Goal: Obtain resource: Download file/media

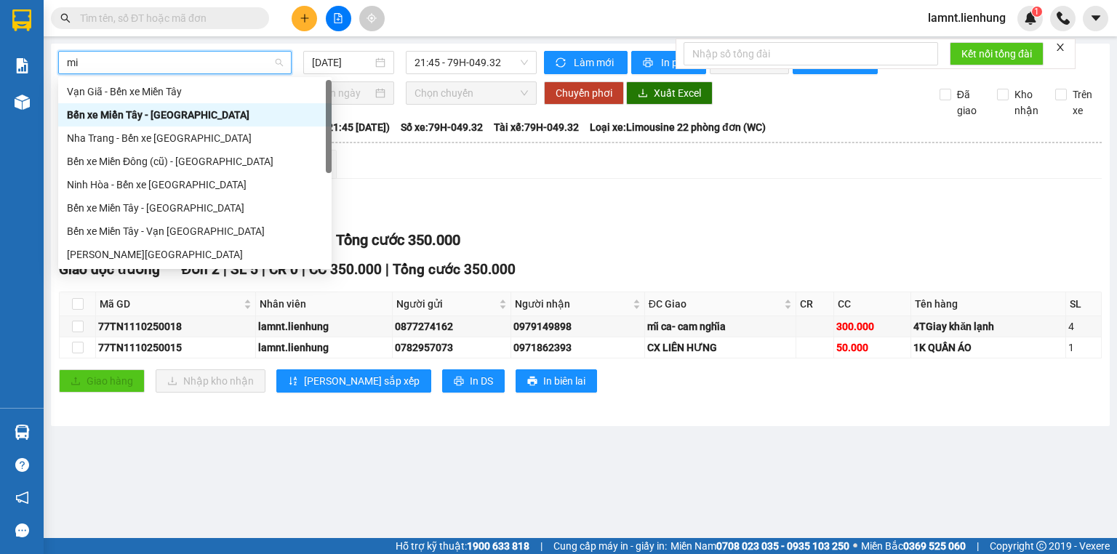
type input "miê"
click at [121, 226] on div "Bến xe Miền Tây - Vạn Giã" at bounding box center [195, 231] width 256 height 16
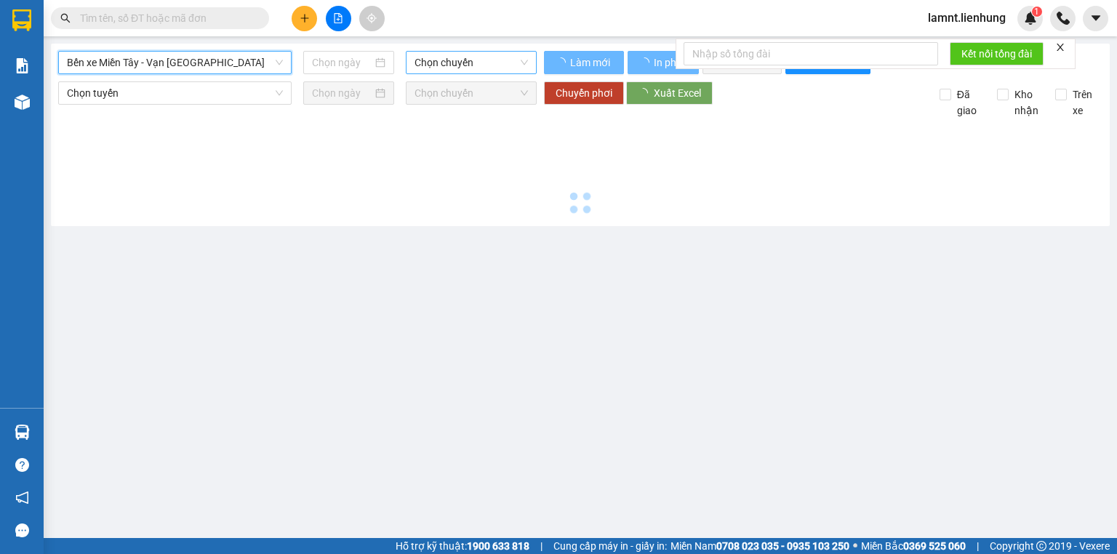
type input "11/10/2025"
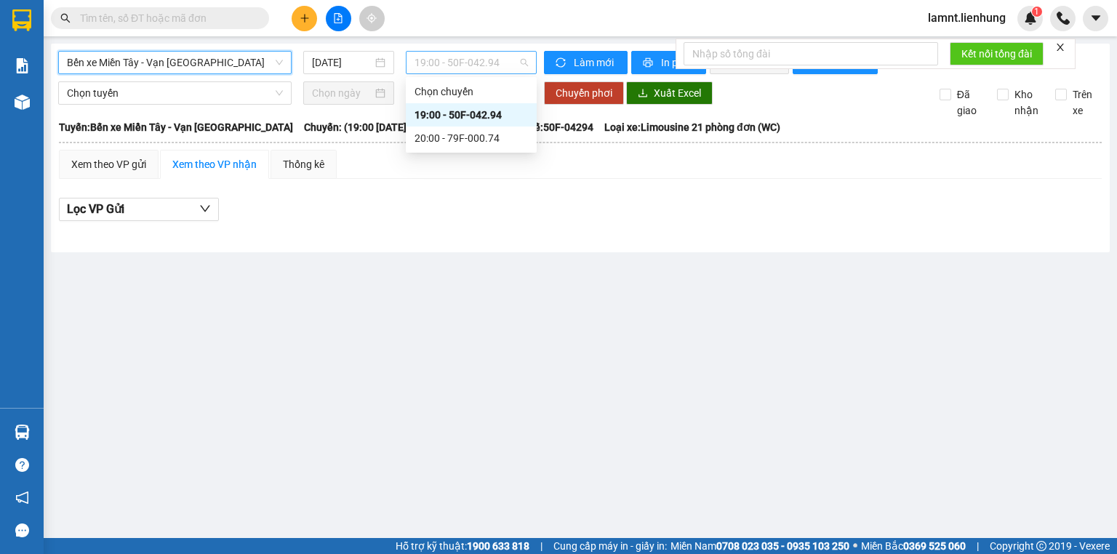
click at [440, 61] on span "19:00 - 50F-042.94" at bounding box center [472, 63] width 114 height 22
click at [456, 140] on div "20:00 - 79F-000.74" at bounding box center [471, 138] width 113 height 16
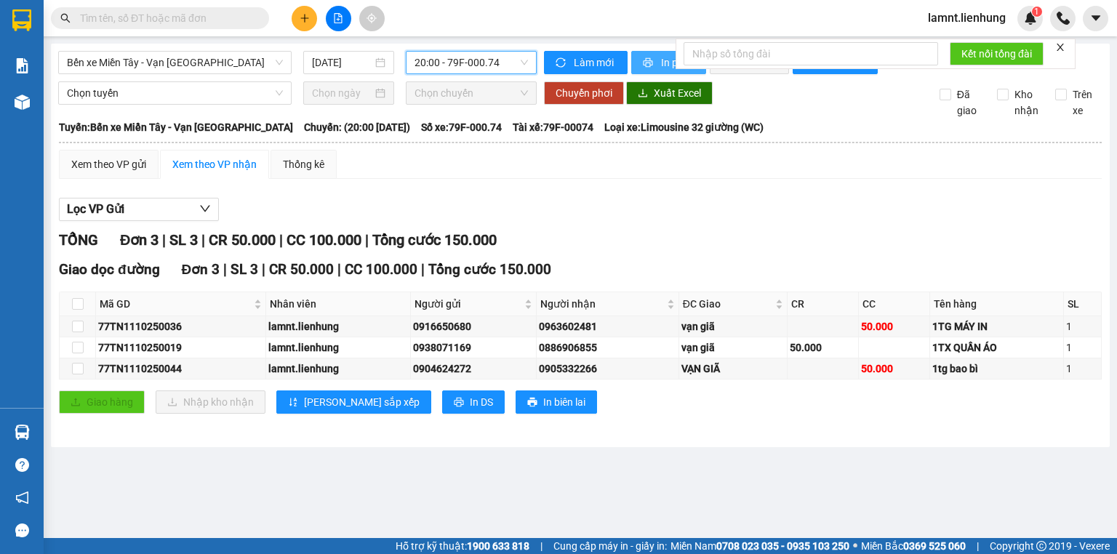
click at [656, 72] on button "In phơi" at bounding box center [668, 62] width 75 height 23
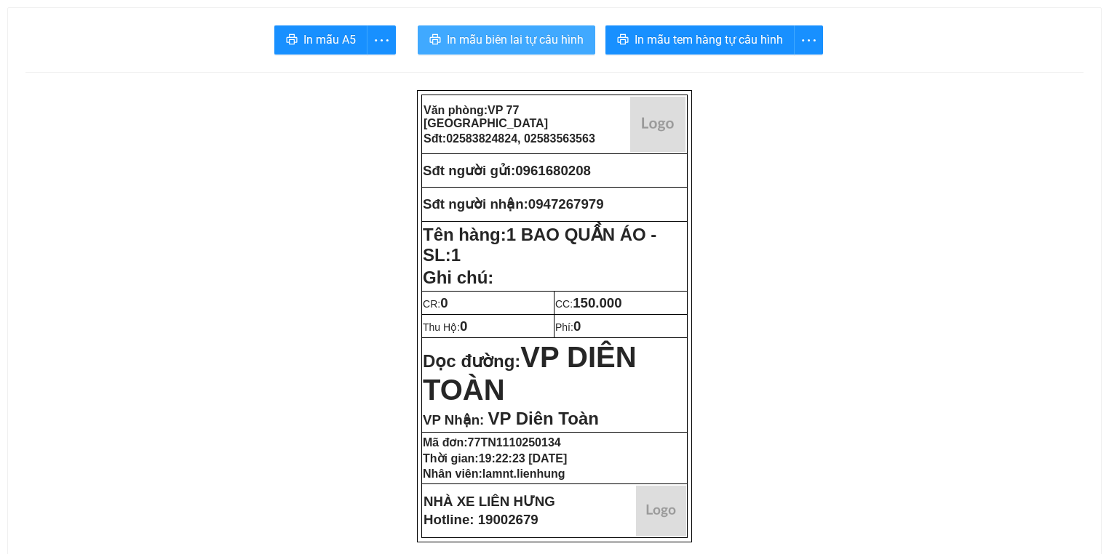
click at [506, 40] on span "In mẫu biên lai tự cấu hình" at bounding box center [515, 40] width 137 height 18
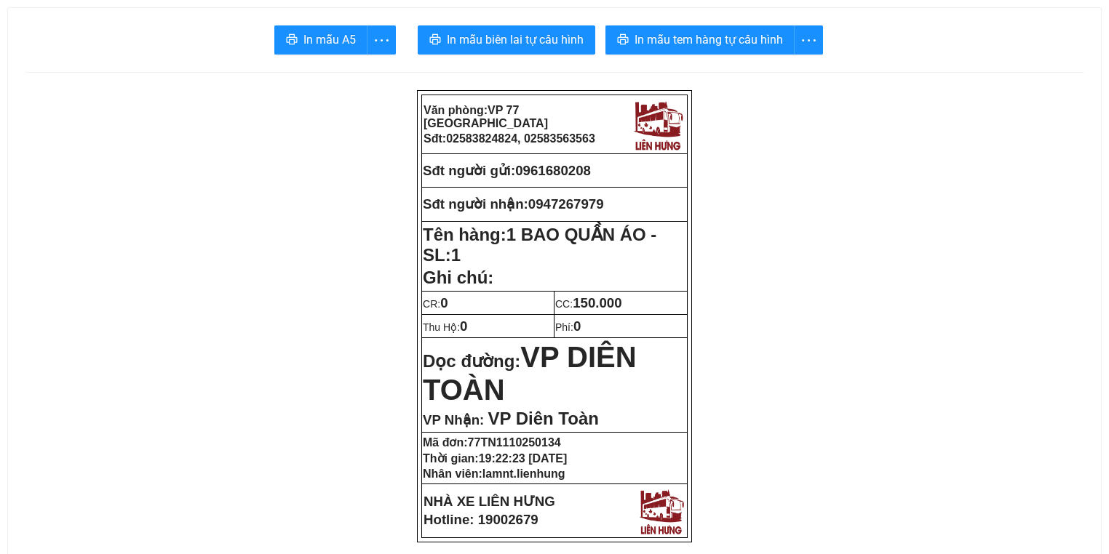
click at [559, 262] on p "Tên hàng: 1 BAO QUẦN ÁO - SL: 1" at bounding box center [554, 245] width 263 height 41
click at [690, 42] on span "In mẫu tem hàng tự cấu hình" at bounding box center [708, 40] width 148 height 18
